Goal: Task Accomplishment & Management: Manage account settings

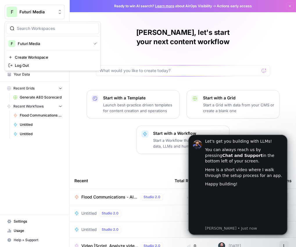
click at [45, 10] on span "Futuri Media" at bounding box center [36, 12] width 35 height 6
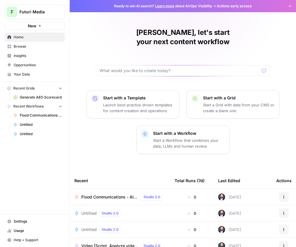
click at [48, 13] on span "Futuri Media" at bounding box center [36, 12] width 35 height 6
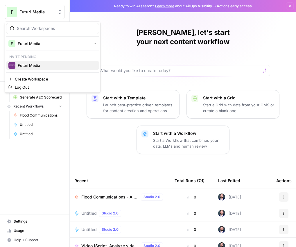
click at [40, 63] on span "Futuri Media" at bounding box center [56, 66] width 77 height 6
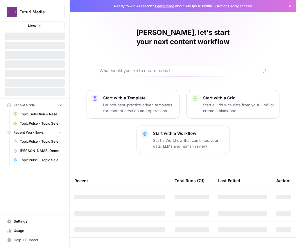
click at [42, 24] on button "New" at bounding box center [35, 26] width 60 height 9
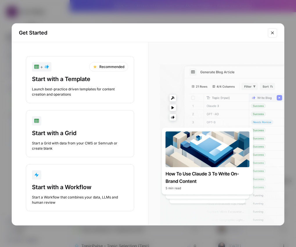
click at [279, 31] on div "Get Started" at bounding box center [148, 33] width 272 height 19
click at [277, 31] on div "Get Started" at bounding box center [148, 33] width 272 height 19
click at [276, 32] on button "Close modal" at bounding box center [272, 32] width 9 height 9
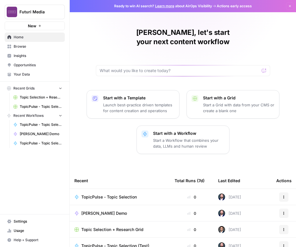
click at [48, 16] on button "Futuri Media" at bounding box center [35, 12] width 60 height 15
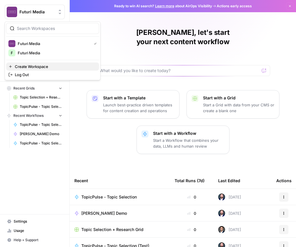
click at [30, 66] on span "Create Workspace" at bounding box center [55, 67] width 80 height 6
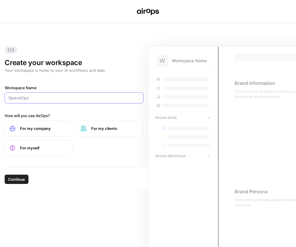
click at [45, 97] on input "Workspace Name" at bounding box center [73, 98] width 131 height 6
type input "S"
type input "[URL]"
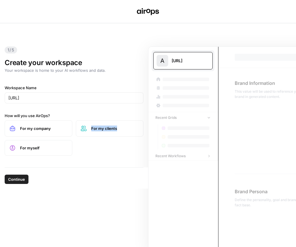
drag, startPoint x: 42, startPoint y: 132, endPoint x: 94, endPoint y: 129, distance: 51.9
click at [92, 136] on div "For my company For my clients For myself" at bounding box center [74, 137] width 139 height 35
click at [94, 128] on span "For my clients" at bounding box center [114, 129] width 47 height 6
click at [38, 152] on label "For myself" at bounding box center [39, 148] width 68 height 16
click at [87, 133] on label "For my clients" at bounding box center [110, 128] width 68 height 16
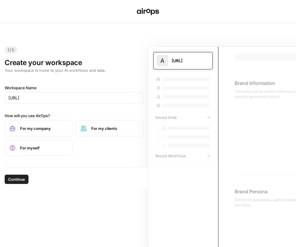
click at [14, 181] on span "Continue" at bounding box center [16, 179] width 17 height 6
click at [43, 153] on label "For myself" at bounding box center [39, 148] width 68 height 16
